Goal: Transaction & Acquisition: Purchase product/service

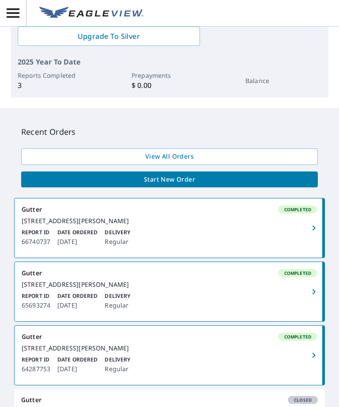
scroll to position [216, 0]
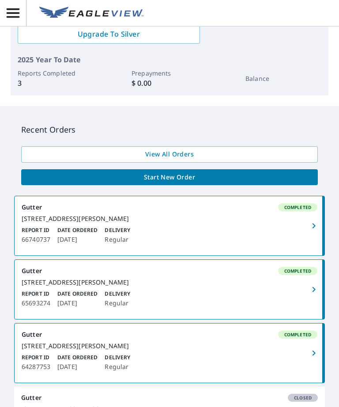
click at [279, 178] on span "Start New Order" at bounding box center [169, 177] width 283 height 11
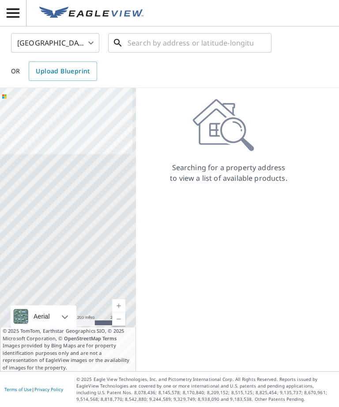
click at [245, 42] on input "text" at bounding box center [191, 43] width 126 height 25
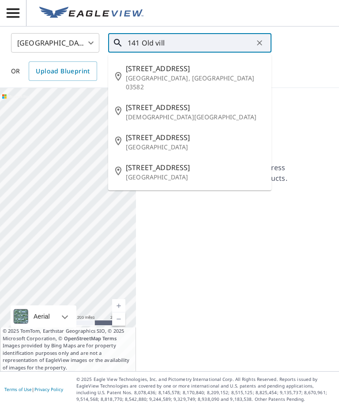
click at [184, 173] on p "[GEOGRAPHIC_DATA]" at bounding box center [195, 177] width 139 height 9
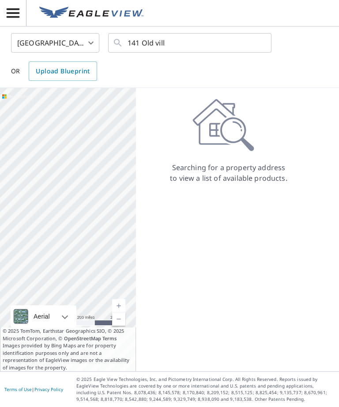
type input "[STREET_ADDRESS]"
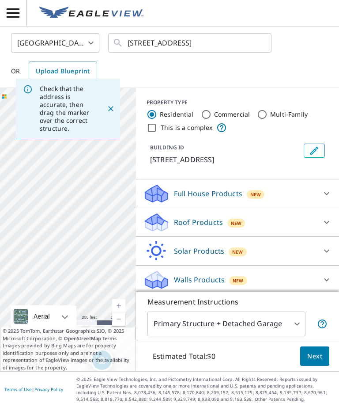
click at [113, 107] on icon "Close" at bounding box center [111, 108] width 9 height 9
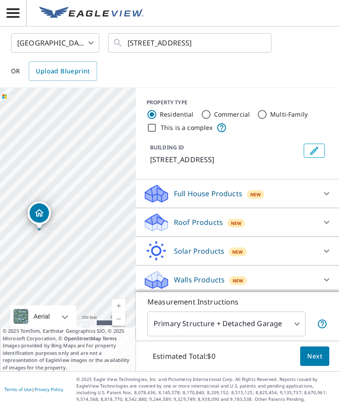
scroll to position [28, 0]
click at [313, 212] on div "Roof Products New" at bounding box center [229, 222] width 173 height 21
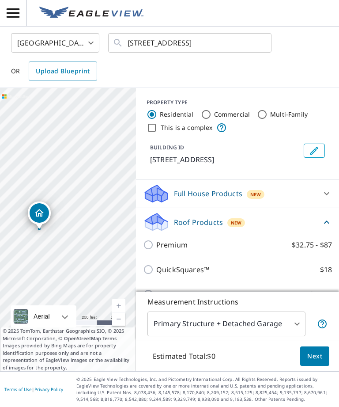
click at [156, 289] on input "Gutter $13.75" at bounding box center [149, 294] width 13 height 11
checkbox input "true"
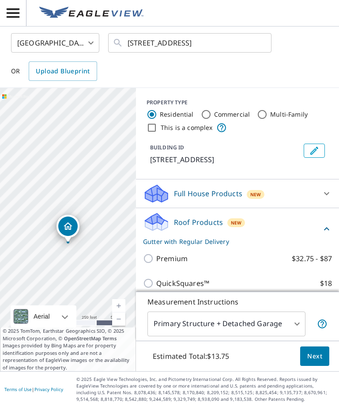
click at [320, 358] on span "Next" at bounding box center [315, 356] width 15 height 11
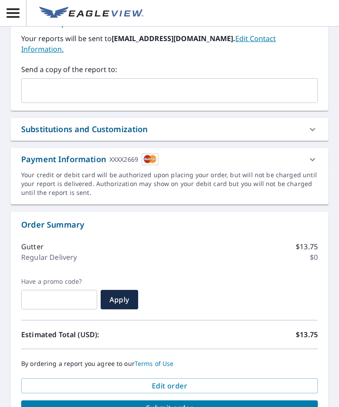
scroll to position [329, 0]
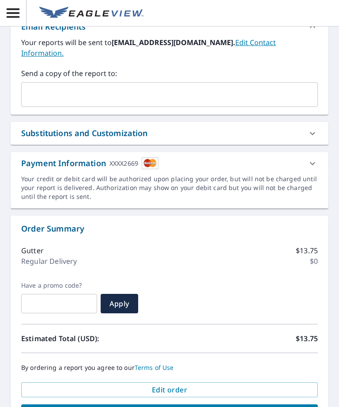
click at [301, 407] on span "Submit order" at bounding box center [169, 412] width 283 height 10
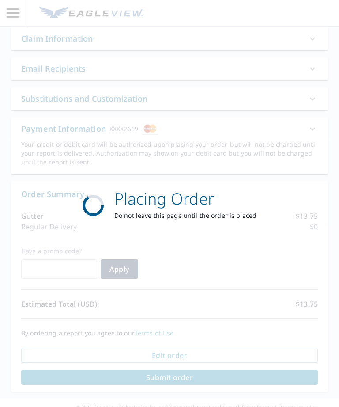
scroll to position [287, 0]
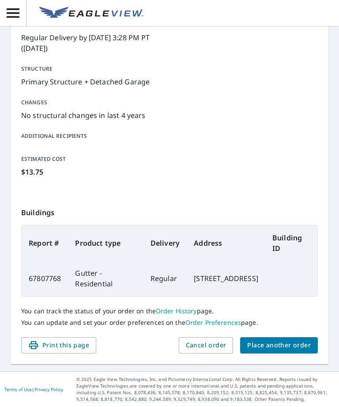
scroll to position [113, 0]
